Goal: Information Seeking & Learning: Learn about a topic

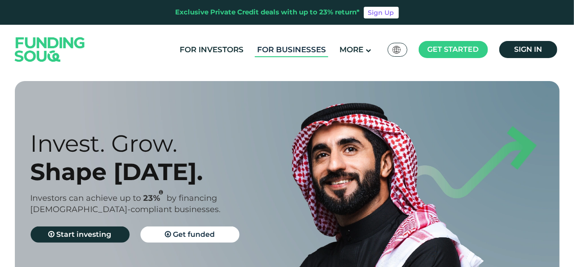
click at [298, 53] on link "For Businesses" at bounding box center [291, 49] width 73 height 15
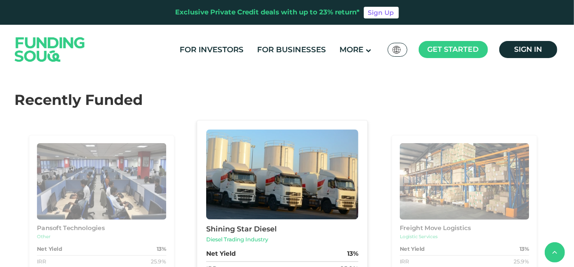
scroll to position [721, 0]
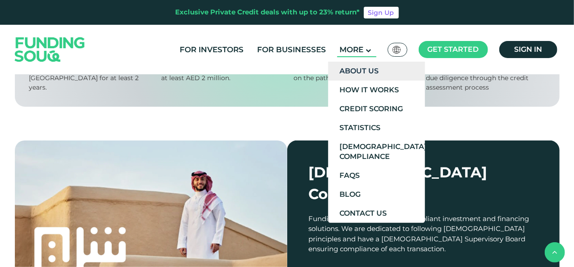
click at [374, 70] on link "About Us" at bounding box center [376, 71] width 97 height 19
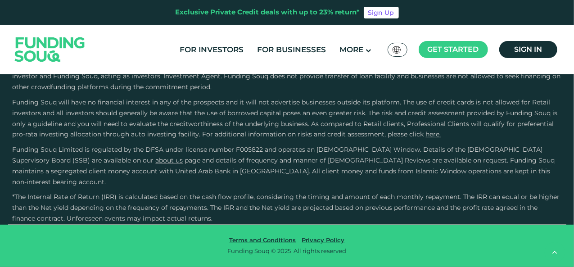
scroll to position [1787, 0]
click at [196, 45] on link "For Investors" at bounding box center [211, 49] width 68 height 15
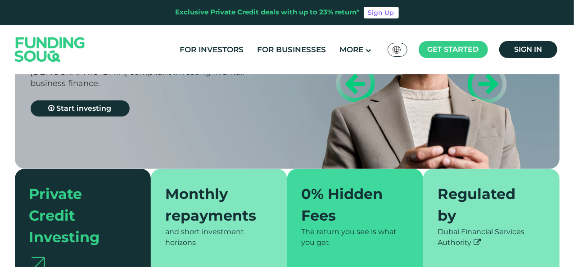
scroll to position [225, 0]
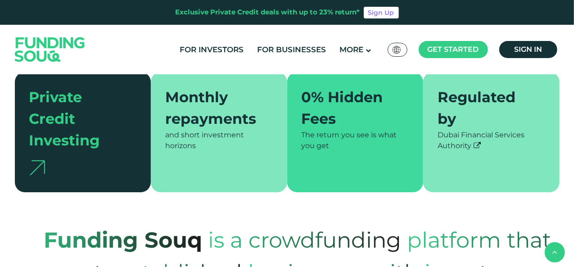
click at [400, 46] on img at bounding box center [397, 50] width 8 height 8
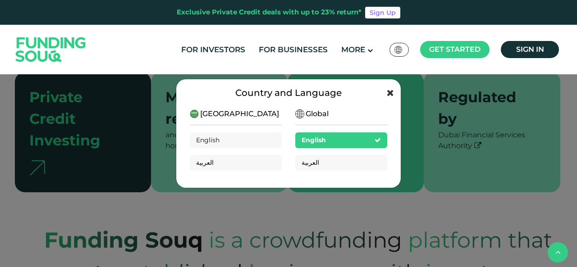
click at [388, 91] on icon at bounding box center [390, 92] width 7 height 9
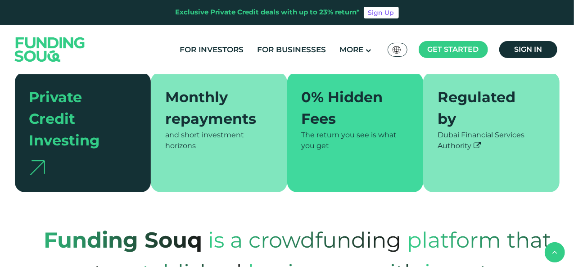
click at [206, 127] on div "Monthly repayments" at bounding box center [213, 107] width 97 height 43
click at [107, 149] on div "Private Credit Investing" at bounding box center [77, 118] width 97 height 65
click at [56, 132] on div "Private Credit Investing" at bounding box center [77, 118] width 97 height 65
click at [36, 174] on img at bounding box center [37, 167] width 16 height 15
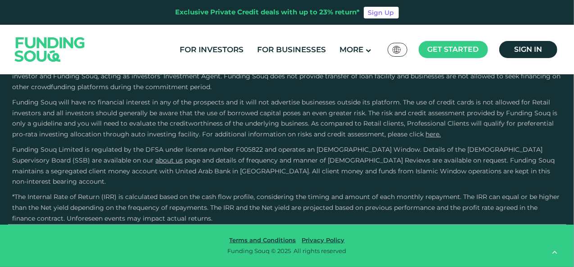
scroll to position [3108, 0]
click at [299, 48] on link "For Businesses" at bounding box center [291, 49] width 73 height 15
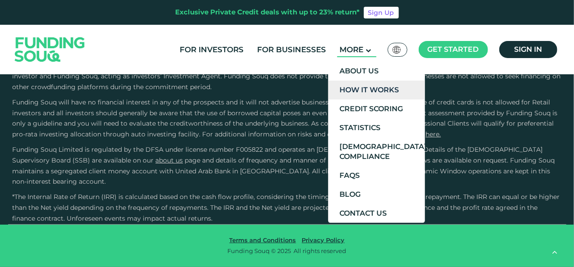
click at [368, 93] on link "How It Works" at bounding box center [376, 90] width 97 height 19
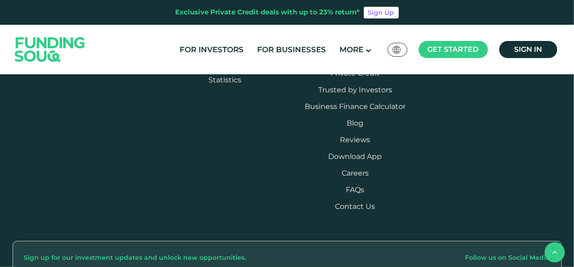
scroll to position [1442, 0]
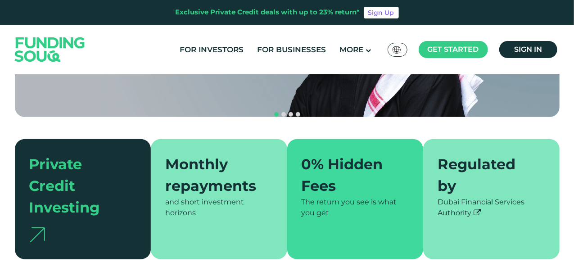
click at [219, 169] on div "Monthly repayments" at bounding box center [213, 175] width 97 height 43
click at [392, 167] on div "0% Hidden Fees" at bounding box center [350, 175] width 97 height 43
drag, startPoint x: 488, startPoint y: 164, endPoint x: 432, endPoint y: 155, distance: 57.6
click at [488, 164] on div "Regulated by" at bounding box center [486, 175] width 97 height 43
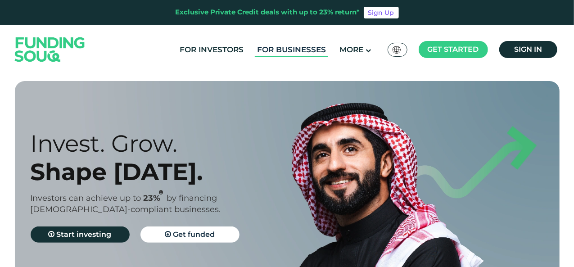
click at [300, 51] on link "For Businesses" at bounding box center [291, 49] width 73 height 15
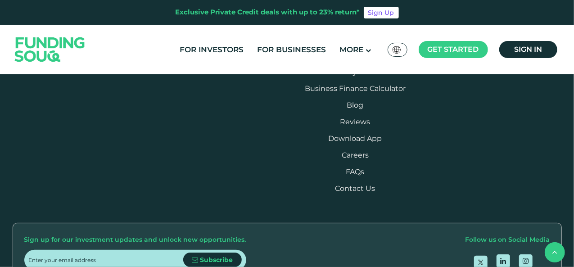
scroll to position [1036, 0]
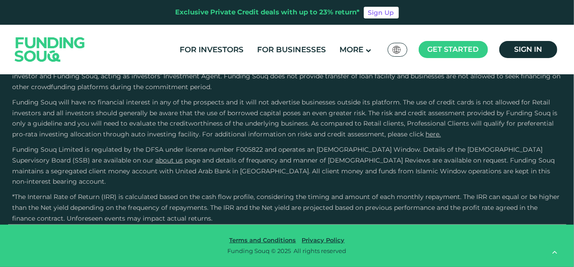
scroll to position [1962, 0]
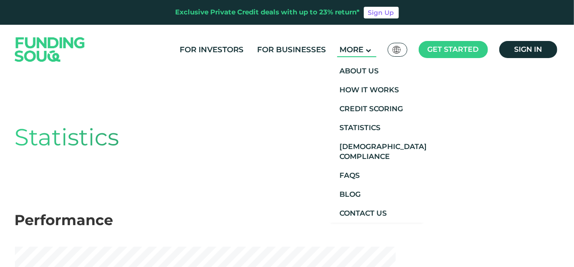
click at [355, 52] on span "More" at bounding box center [352, 49] width 24 height 9
click at [373, 131] on link "Statistics" at bounding box center [376, 127] width 97 height 19
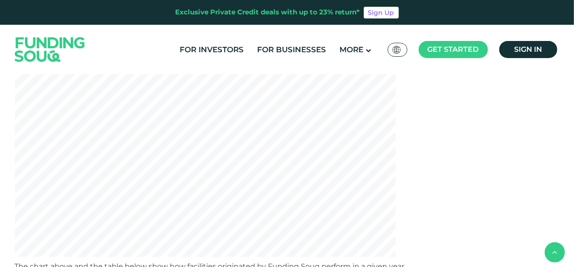
scroll to position [496, 0]
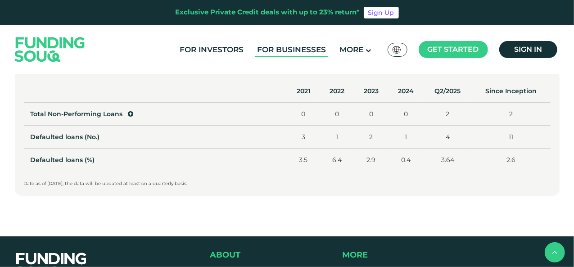
click at [292, 49] on link "For Businesses" at bounding box center [291, 49] width 73 height 15
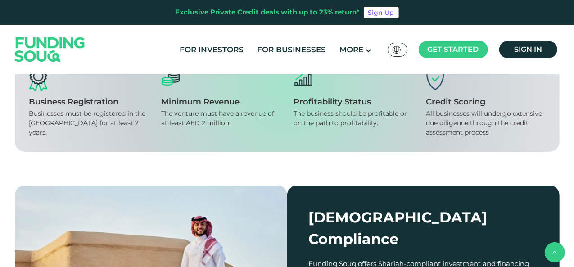
scroll to position [360, 0]
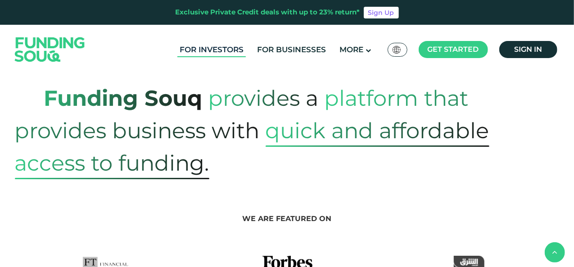
click at [220, 49] on link "For Investors" at bounding box center [211, 49] width 68 height 15
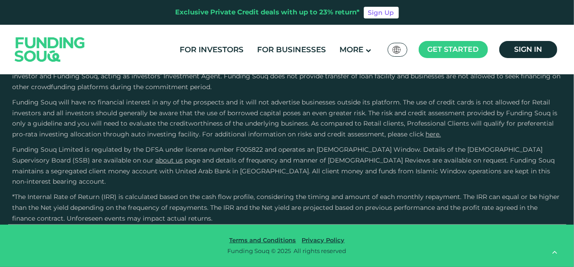
scroll to position [2162, 0]
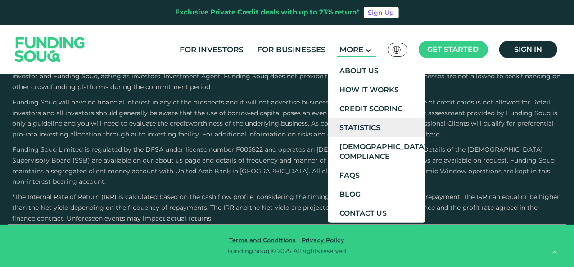
click at [370, 131] on link "Statistics" at bounding box center [376, 127] width 97 height 19
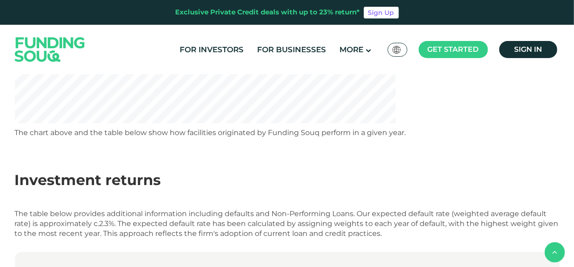
scroll to position [315, 0]
click at [314, 128] on div "The chart above and the table below show how facilities originated by Funding S…" at bounding box center [287, 132] width 545 height 10
